Goal: Complete application form

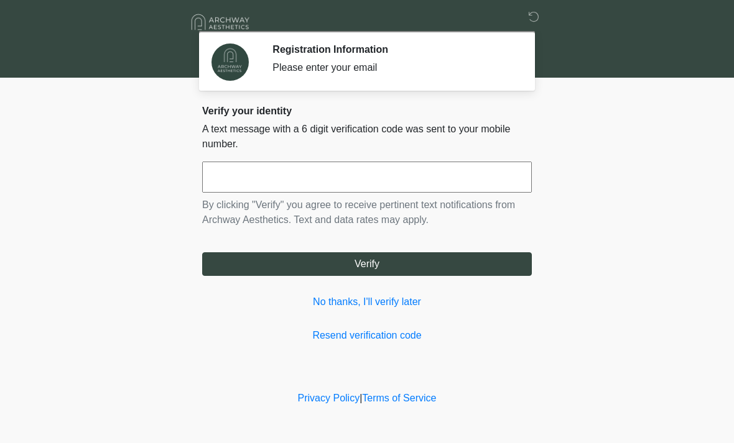
click at [383, 319] on div "Verify your identity A text message with a 6 digit verification code was sent t…" at bounding box center [367, 224] width 330 height 238
click at [433, 180] on input "text" at bounding box center [367, 177] width 330 height 31
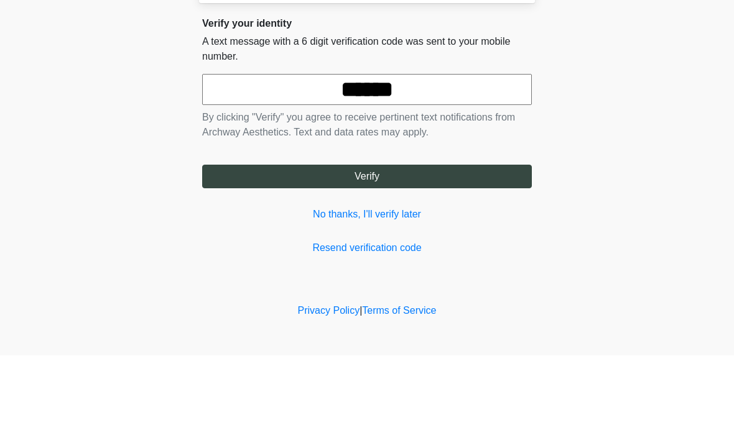
type input "******"
click at [415, 252] on button "Verify" at bounding box center [367, 264] width 330 height 24
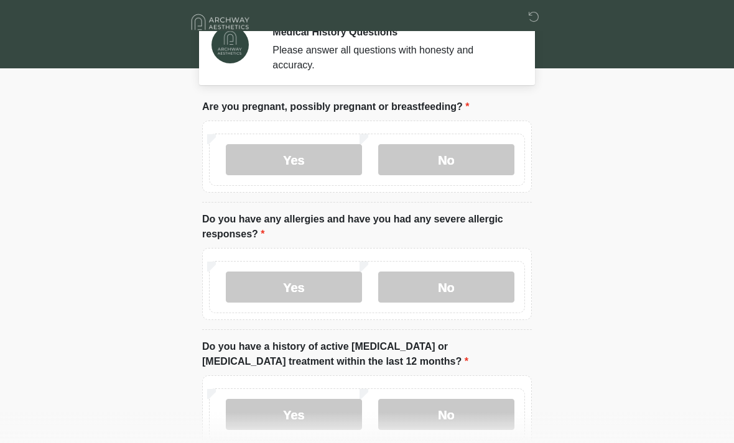
scroll to position [19, 0]
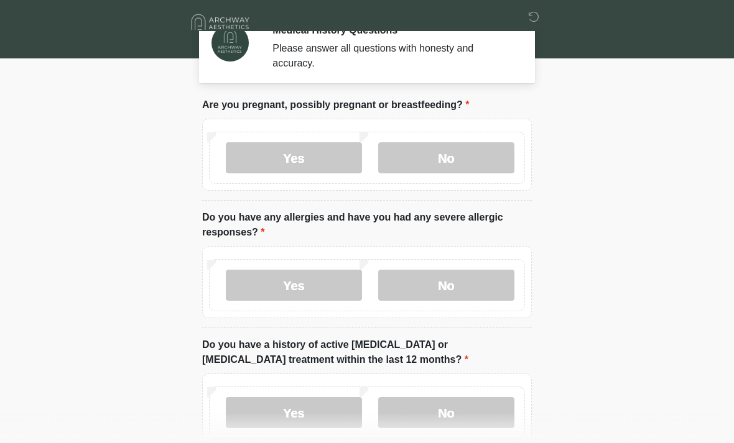
click at [476, 156] on label "No" at bounding box center [446, 157] width 136 height 31
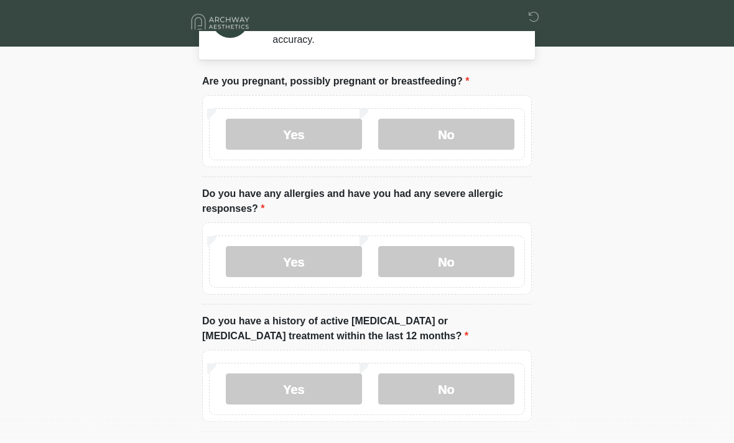
scroll to position [43, 0]
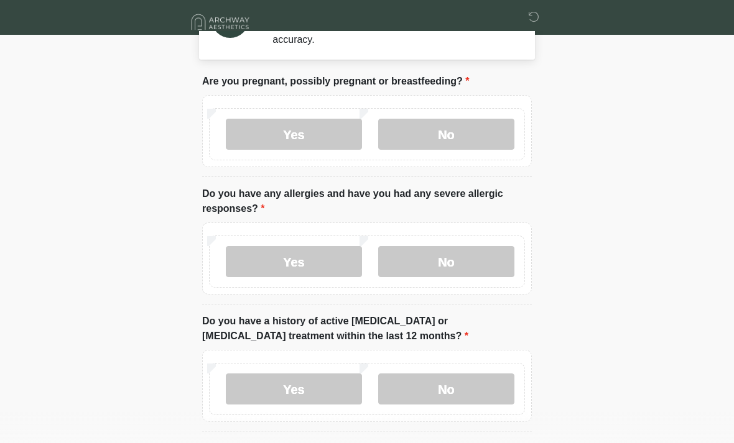
click at [474, 265] on label "No" at bounding box center [446, 261] width 136 height 31
click at [327, 269] on label "Yes" at bounding box center [294, 261] width 136 height 31
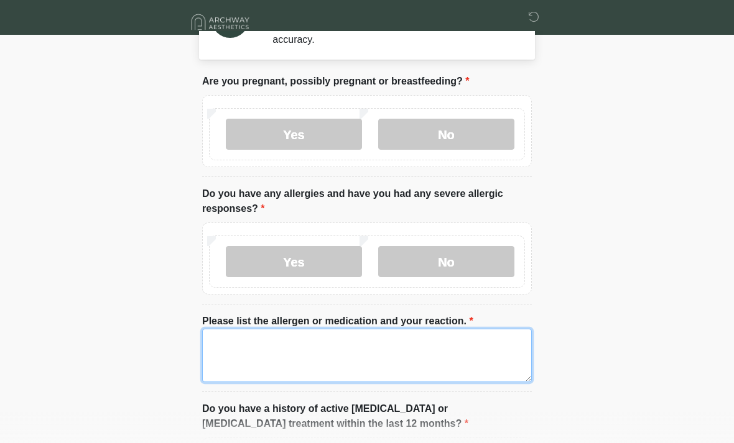
click at [323, 338] on textarea "Please list the allergen or medication and your reaction." at bounding box center [367, 355] width 330 height 53
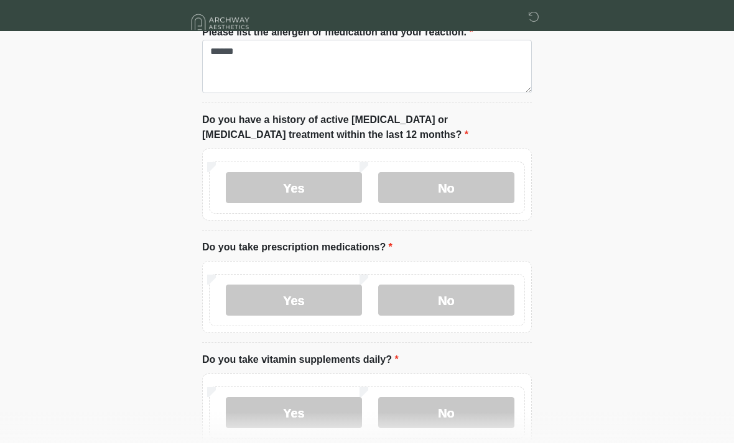
scroll to position [335, 0]
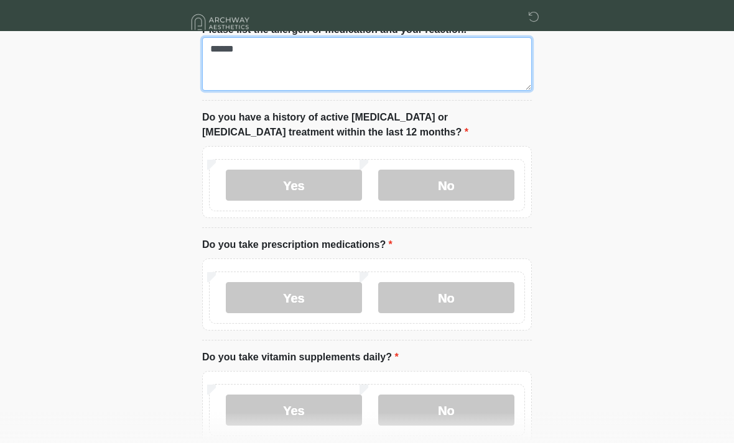
type textarea "******"
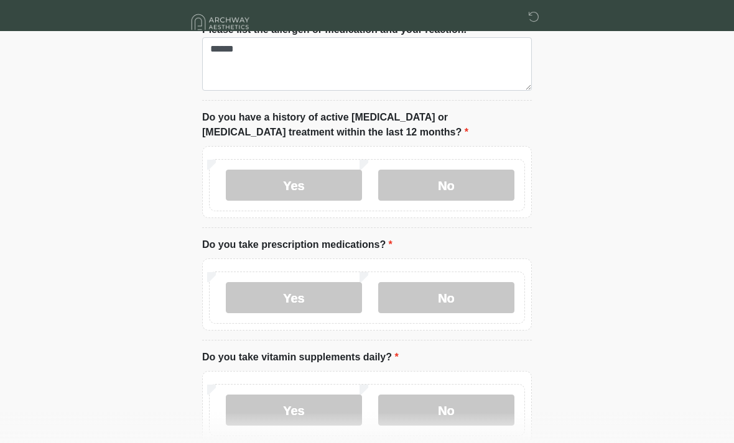
click at [471, 182] on label "No" at bounding box center [446, 185] width 136 height 31
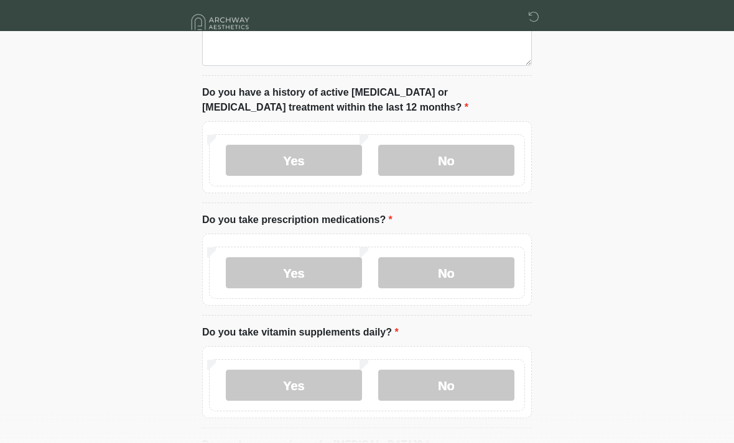
scroll to position [394, 0]
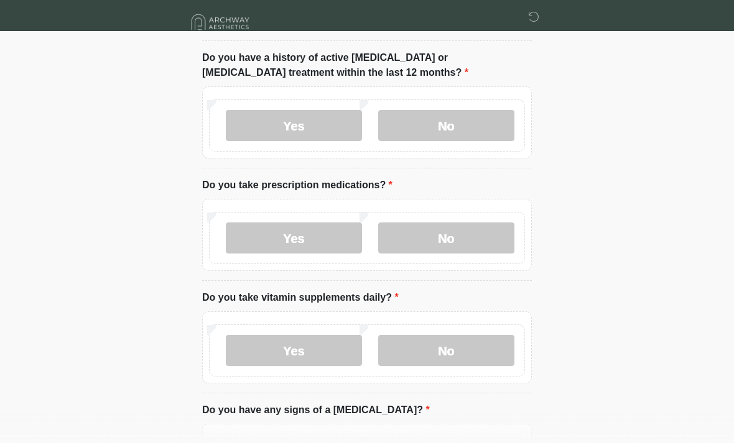
click at [310, 237] on label "Yes" at bounding box center [294, 238] width 136 height 31
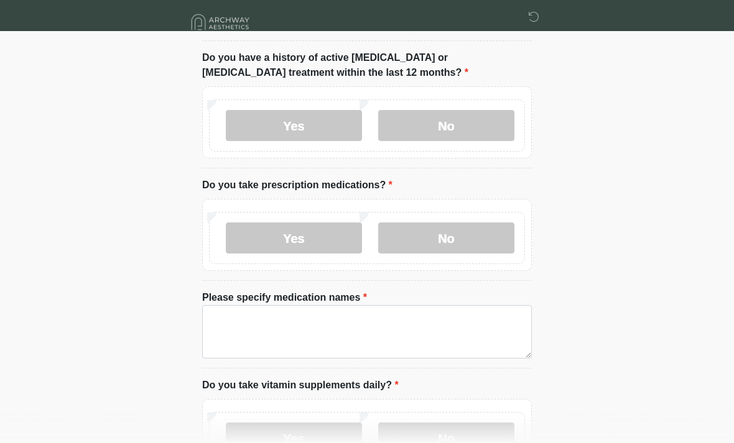
click at [471, 234] on label "No" at bounding box center [446, 238] width 136 height 31
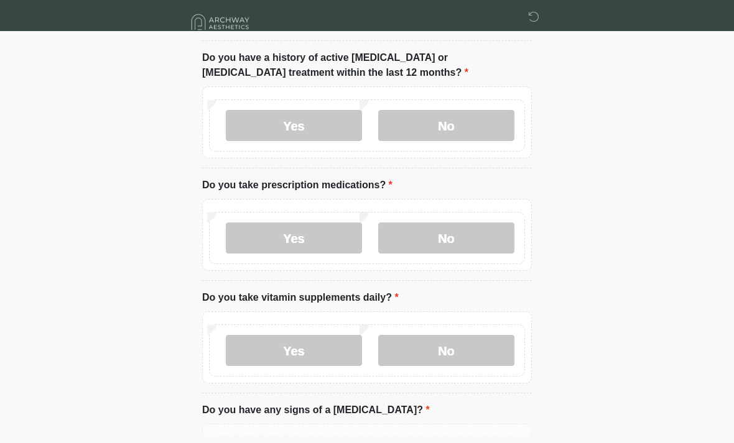
click at [332, 231] on label "Yes" at bounding box center [294, 238] width 136 height 31
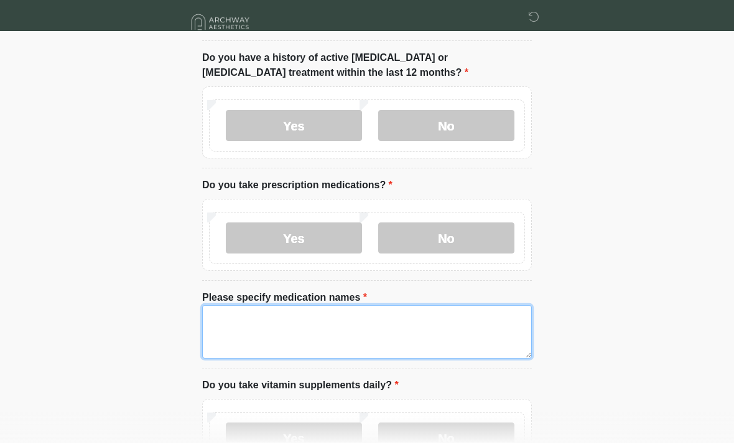
click at [346, 321] on textarea "Please specify medication names" at bounding box center [367, 331] width 330 height 53
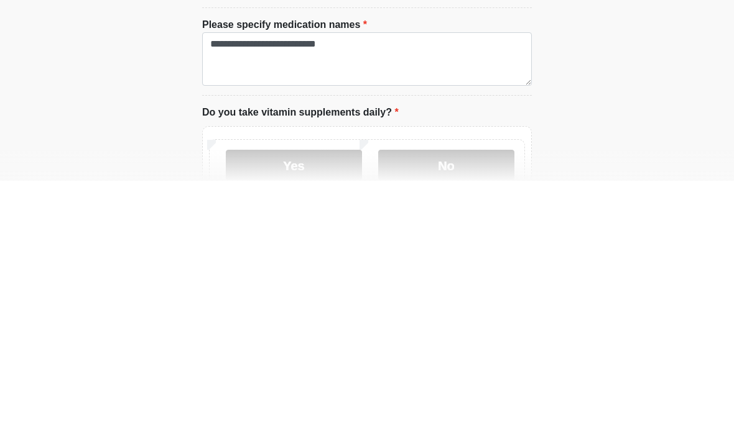
scroll to position [667, 0]
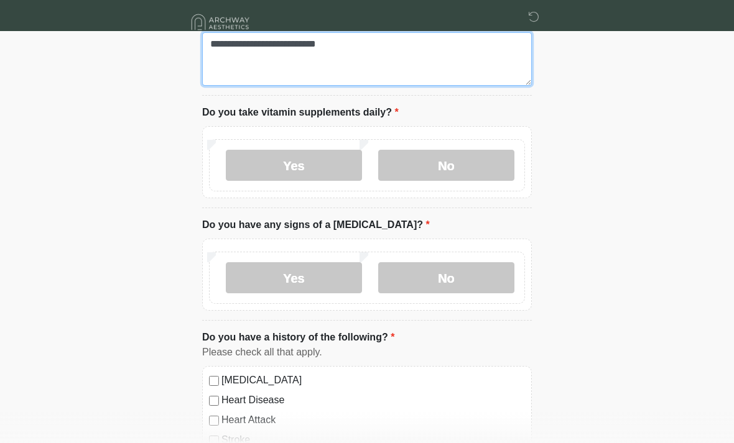
type textarea "**********"
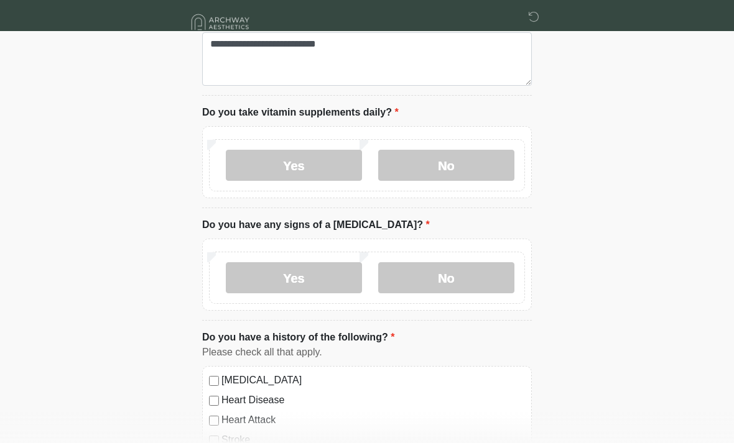
click at [322, 158] on label "Yes" at bounding box center [294, 165] width 136 height 31
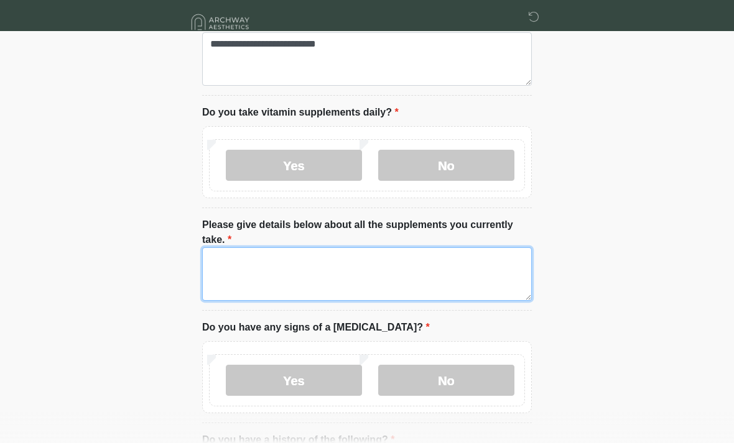
click at [367, 248] on textarea "Please give details below about all the supplements you currently take." at bounding box center [367, 274] width 330 height 53
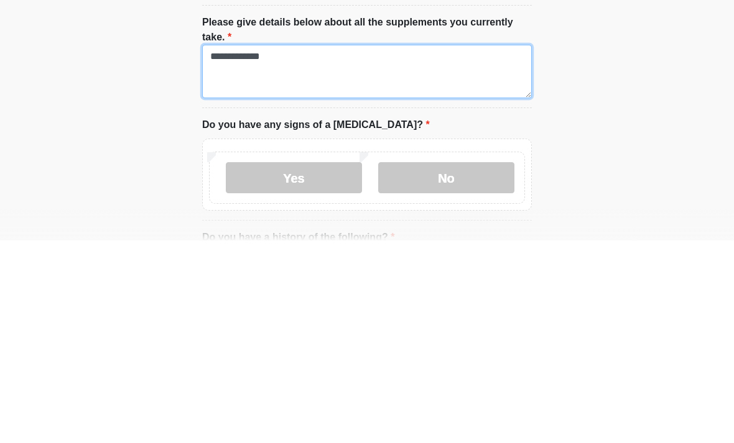
type textarea "**********"
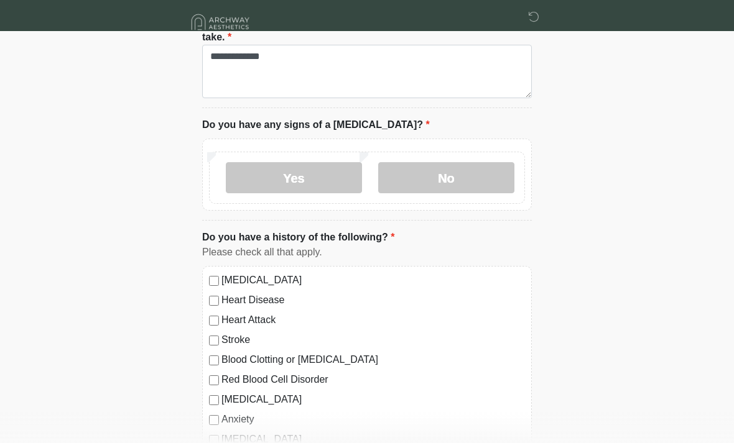
click at [463, 162] on label "No" at bounding box center [446, 177] width 136 height 31
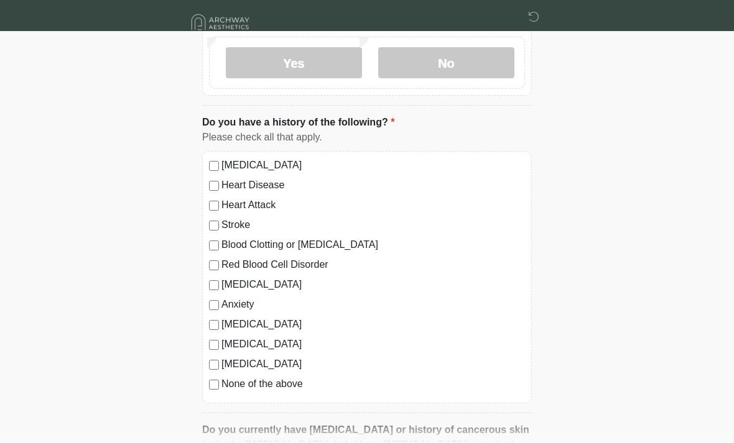
scroll to position [988, 0]
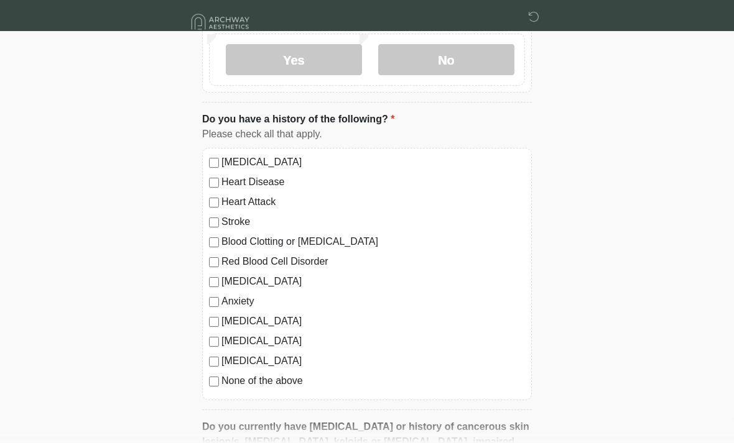
click at [290, 161] on label "High Blood Pressure" at bounding box center [372, 162] width 303 height 15
click at [233, 182] on label "Heart Disease" at bounding box center [372, 182] width 303 height 15
click at [222, 179] on label "Heart Disease" at bounding box center [372, 182] width 303 height 15
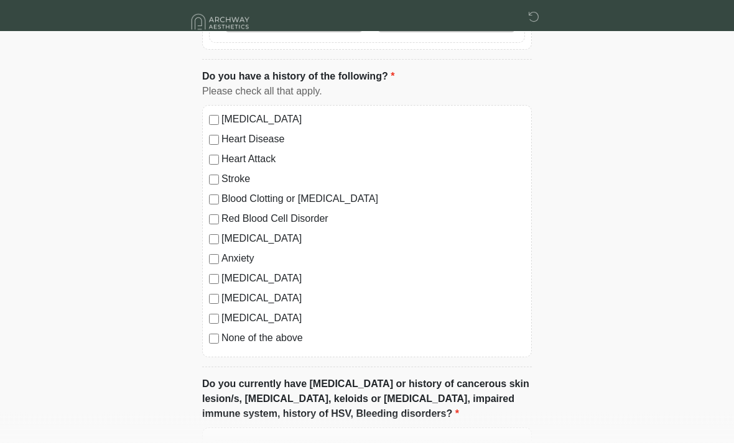
scroll to position [1036, 0]
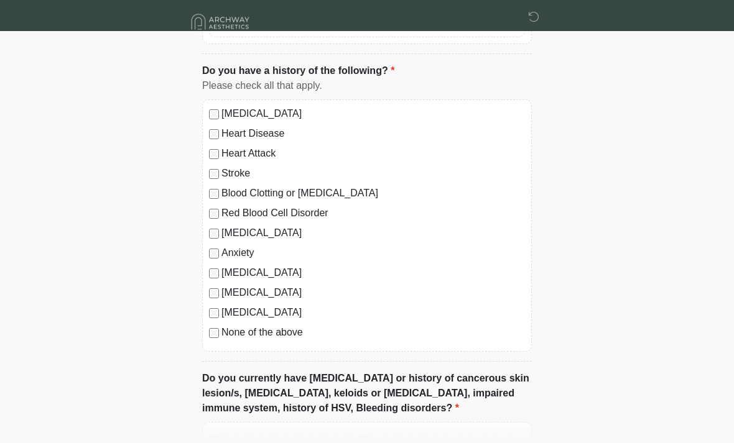
click at [224, 131] on label "Heart Disease" at bounding box center [372, 134] width 303 height 15
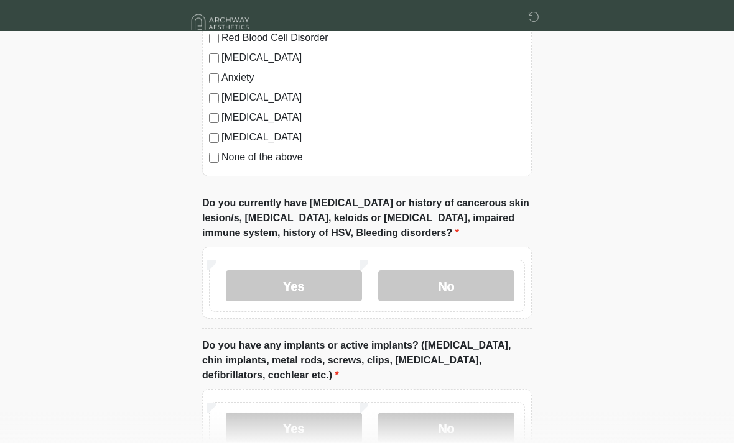
scroll to position [1220, 0]
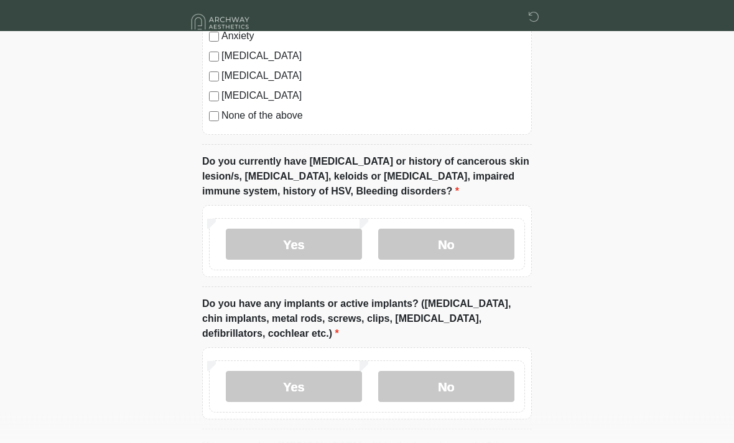
click at [478, 240] on label "No" at bounding box center [446, 244] width 136 height 31
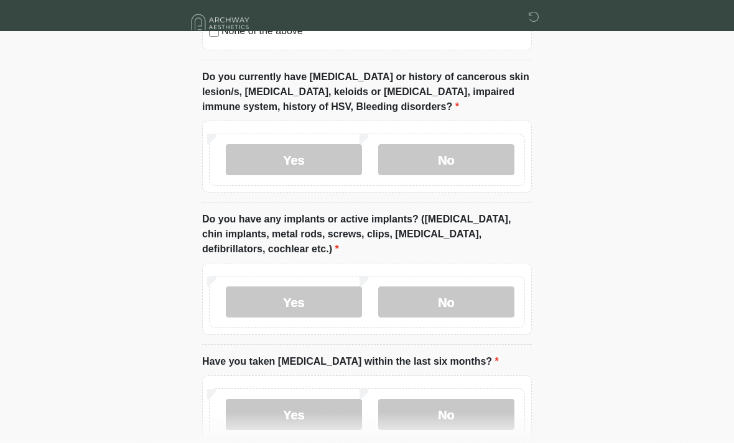
scroll to position [1362, 0]
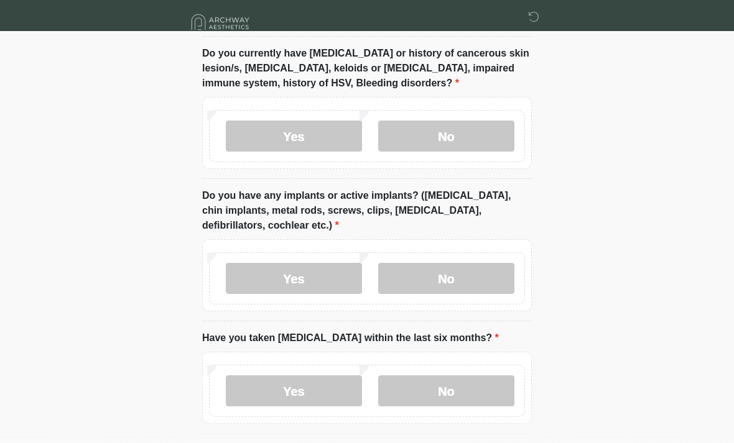
click at [489, 272] on label "No" at bounding box center [446, 278] width 136 height 31
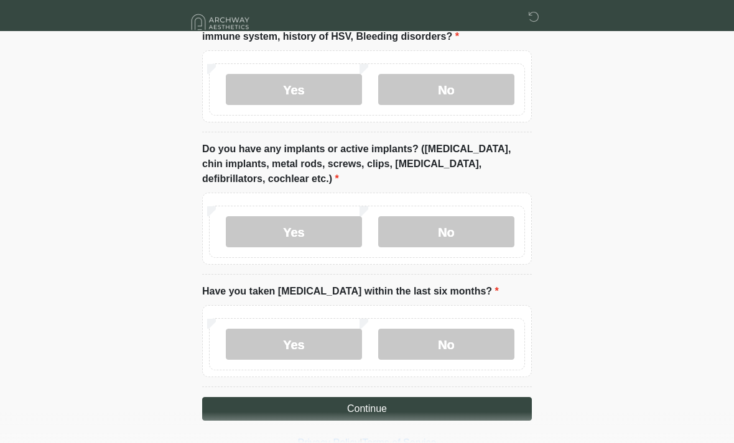
scroll to position [1410, 0]
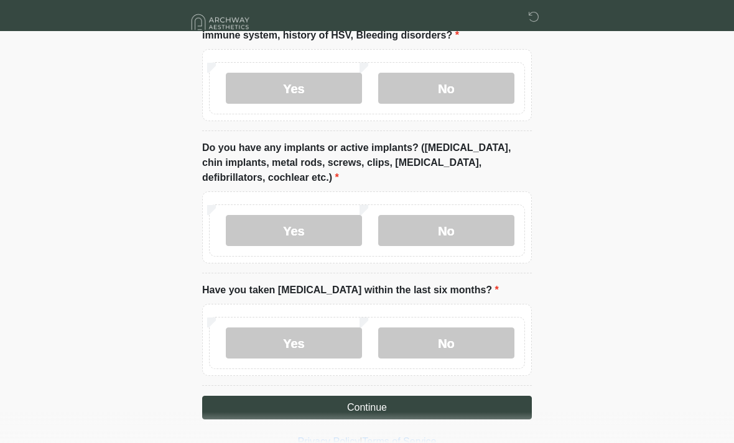
click at [479, 334] on label "No" at bounding box center [446, 343] width 136 height 31
click at [469, 404] on button "Continue" at bounding box center [367, 408] width 330 height 24
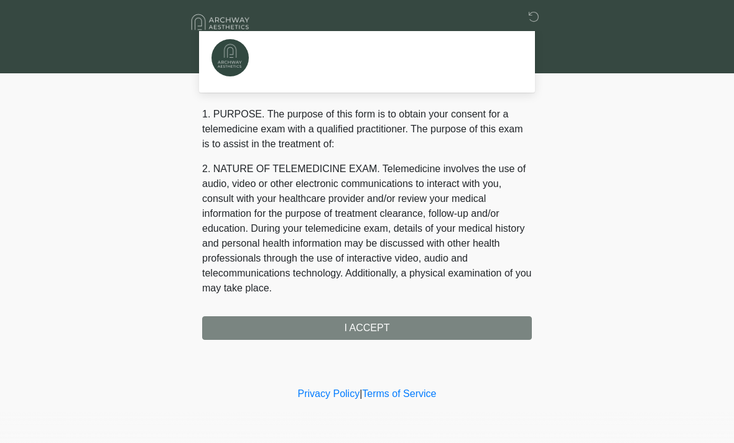
scroll to position [0, 0]
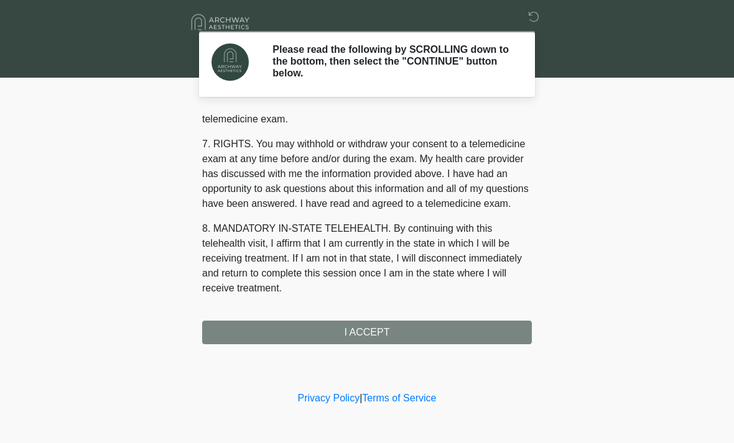
click at [377, 345] on div "‎ ‎ ‎ ‎ Please read the following by SCROLLING down to the bottom, then select …" at bounding box center [366, 194] width 373 height 364
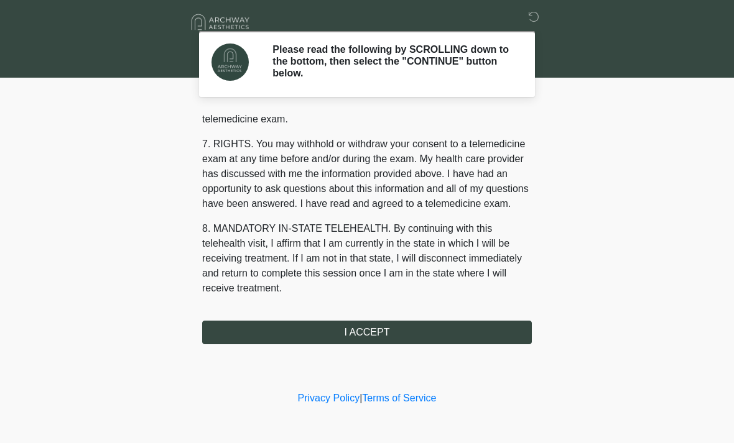
scroll to position [527, 0]
click at [394, 327] on button "I ACCEPT" at bounding box center [367, 333] width 330 height 24
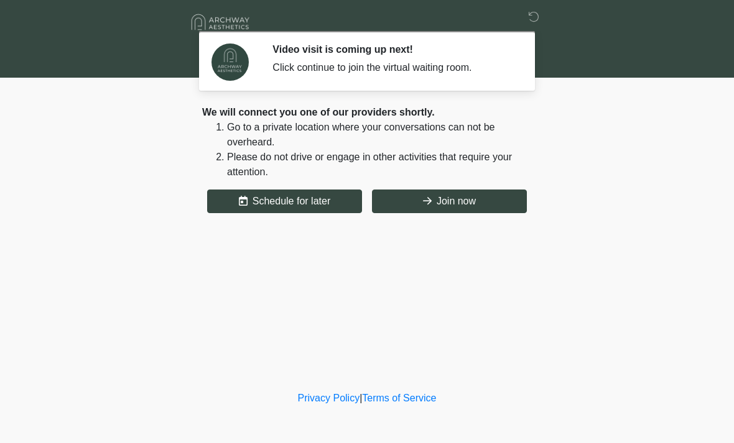
click at [468, 192] on button "Join now" at bounding box center [449, 202] width 155 height 24
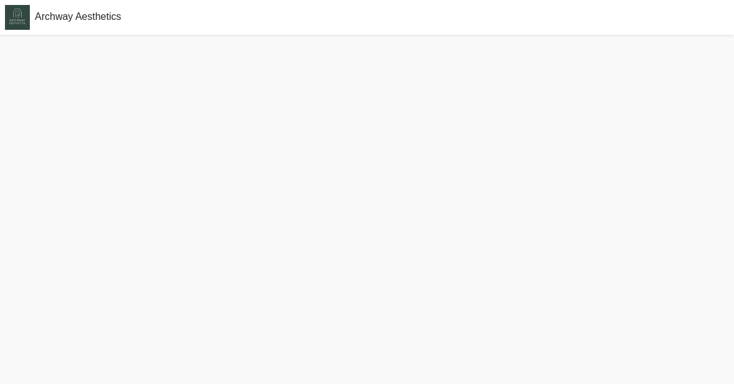
scroll to position [4, 0]
